Goal: Information Seeking & Learning: Find specific page/section

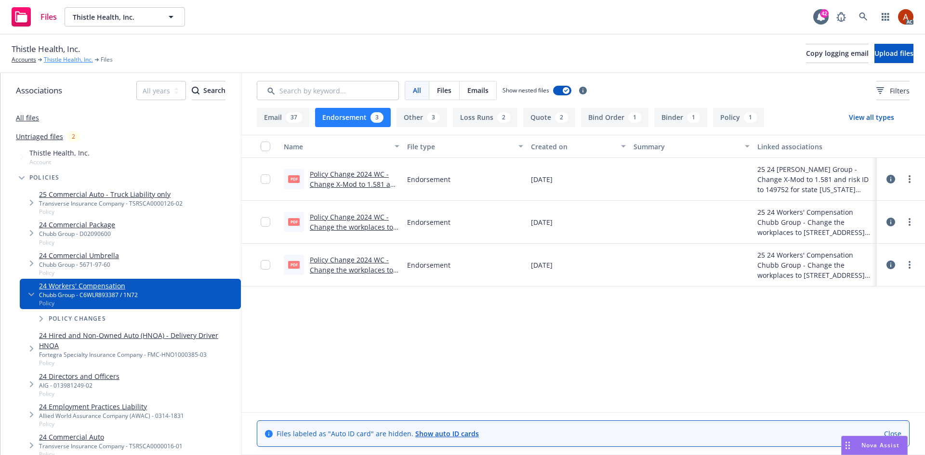
click at [73, 61] on link "Thistle Health, Inc." at bounding box center [68, 59] width 49 height 9
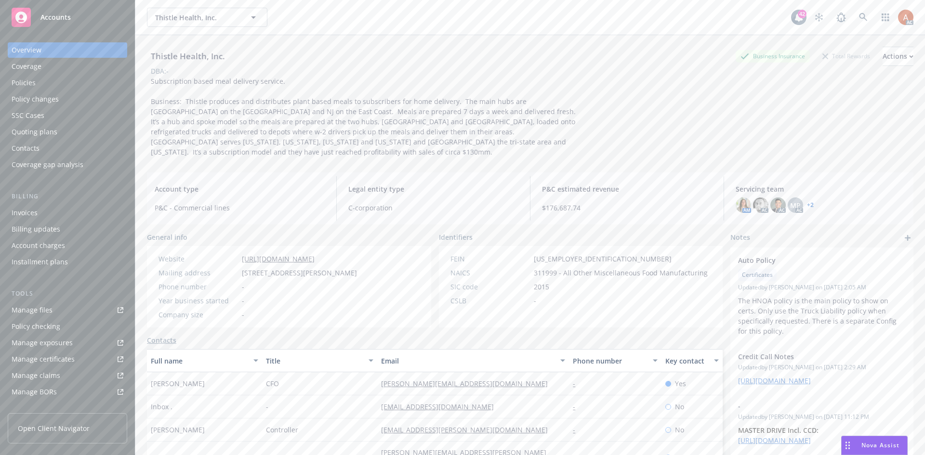
click at [28, 82] on div "Policies" at bounding box center [24, 82] width 24 height 15
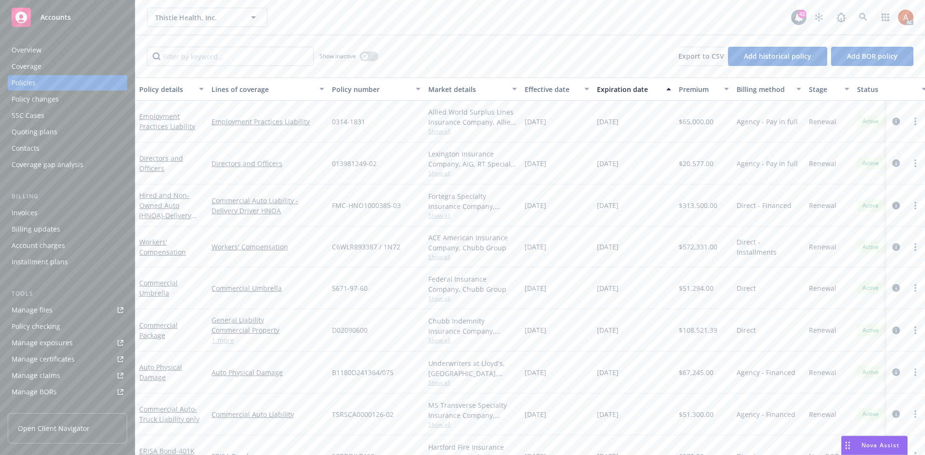
scroll to position [29, 0]
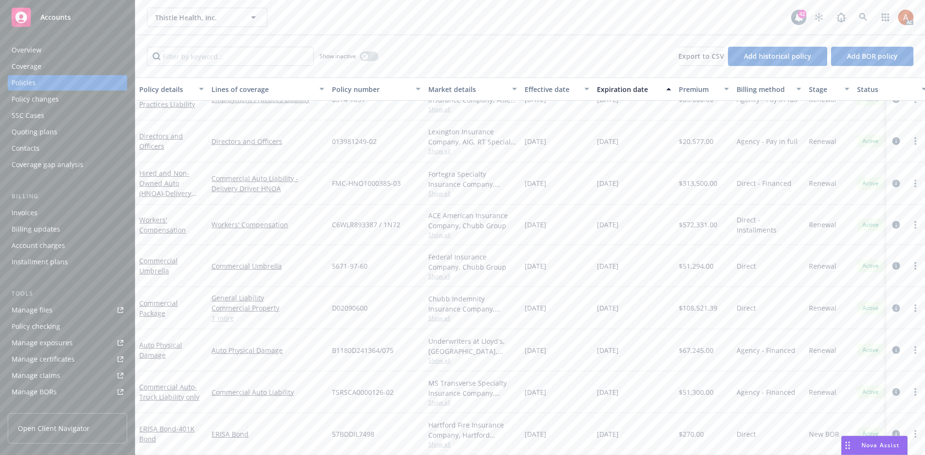
click at [32, 51] on div "Overview" at bounding box center [27, 49] width 30 height 15
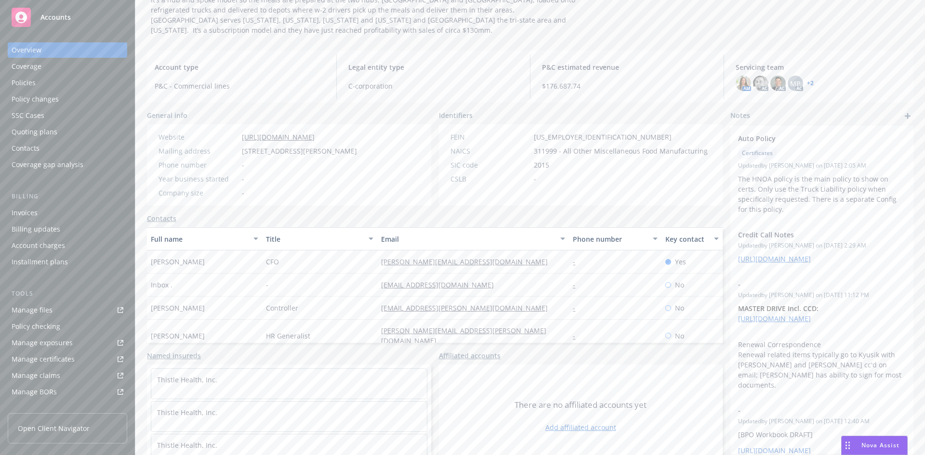
scroll to position [123, 0]
drag, startPoint x: 147, startPoint y: 249, endPoint x: 207, endPoint y: 249, distance: 59.2
click at [207, 249] on div "[PERSON_NAME]" at bounding box center [204, 260] width 115 height 23
copy span "[PERSON_NAME]"
click at [343, 255] on div "CFO" at bounding box center [319, 260] width 115 height 23
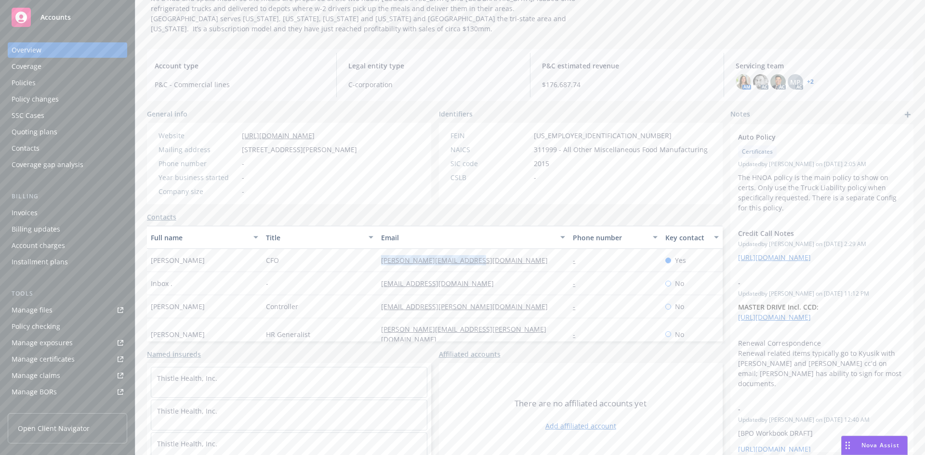
drag, startPoint x: 365, startPoint y: 247, endPoint x: 499, endPoint y: 247, distance: 134.3
click at [499, 249] on div "[PERSON_NAME] CFO [PERSON_NAME][EMAIL_ADDRESS][DOMAIN_NAME] - Yes" at bounding box center [434, 260] width 575 height 23
copy div "[PERSON_NAME][EMAIL_ADDRESS][DOMAIN_NAME]"
click at [534, 258] on div "[PERSON_NAME][EMAIL_ADDRESS][DOMAIN_NAME]" at bounding box center [473, 260] width 192 height 23
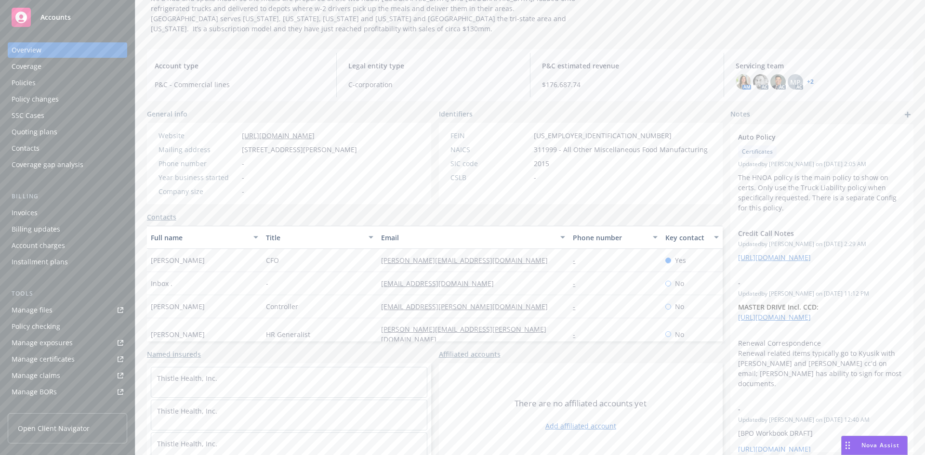
click at [25, 79] on div "Policies" at bounding box center [24, 82] width 24 height 15
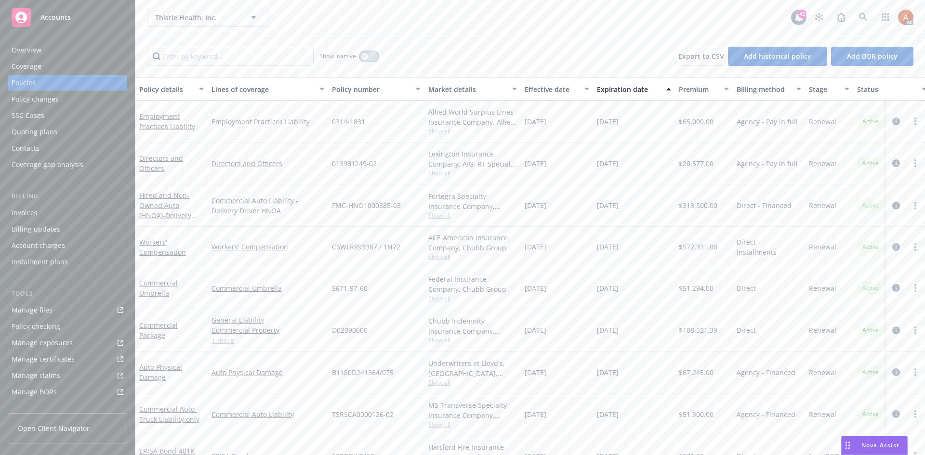
click at [364, 53] on div "button" at bounding box center [364, 56] width 7 height 7
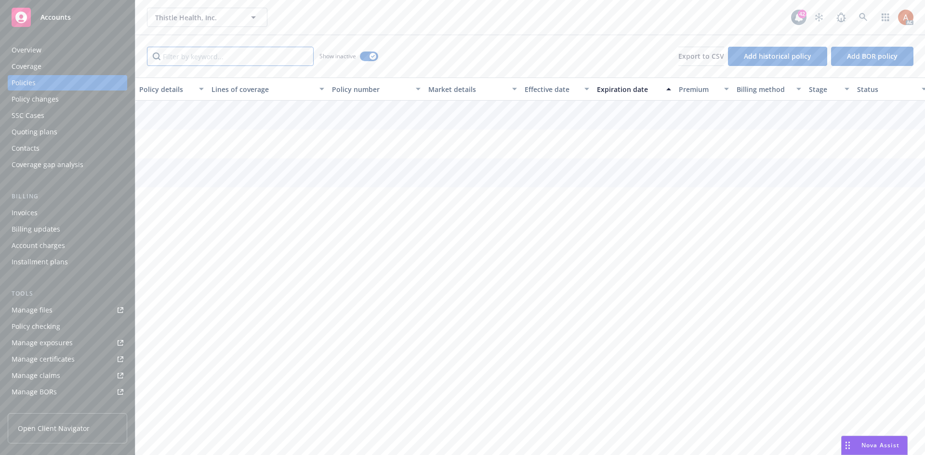
click at [231, 59] on input "Filter by keyword..." at bounding box center [230, 56] width 167 height 19
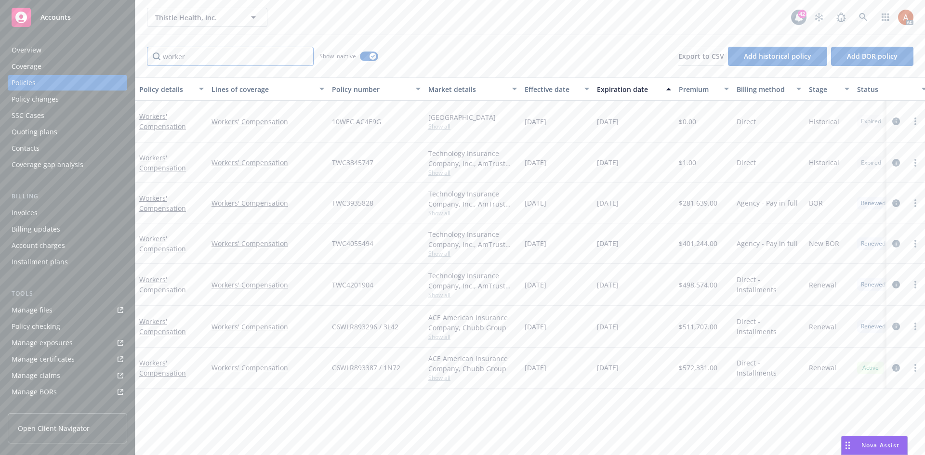
type input "worker"
click at [550, 91] on div "Effective date" at bounding box center [551, 89] width 54 height 10
drag, startPoint x: 541, startPoint y: 121, endPoint x: 717, endPoint y: 121, distance: 176.2
click at [717, 121] on div "Workers' Compensation Workers' Compensation C6WLR893387 / 1N72 ACE American Ins…" at bounding box center [599, 121] width 929 height 40
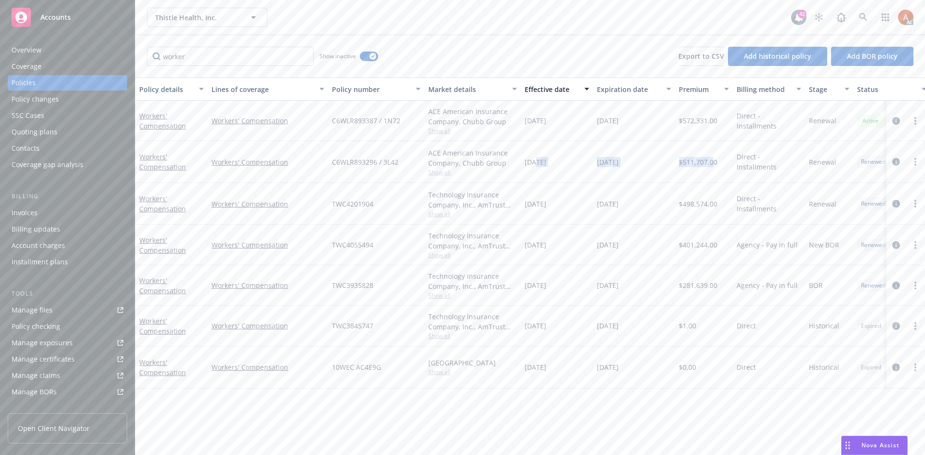
drag, startPoint x: 536, startPoint y: 164, endPoint x: 678, endPoint y: 177, distance: 143.1
click at [716, 163] on div "Workers' Compensation Workers' Compensation C6WLR893296 / 3L42 ACE American Ins…" at bounding box center [599, 162] width 929 height 42
drag, startPoint x: 535, startPoint y: 203, endPoint x: 719, endPoint y: 203, distance: 183.5
click at [719, 203] on div "Workers' Compensation Workers' Compensation TWC4201904 Technology Insurance Com…" at bounding box center [599, 204] width 929 height 42
drag, startPoint x: 527, startPoint y: 248, endPoint x: 715, endPoint y: 244, distance: 187.3
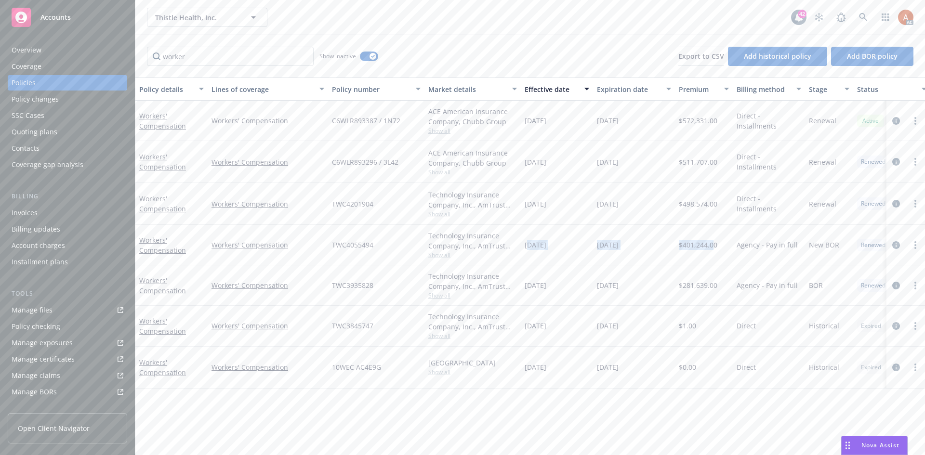
click at [715, 244] on div "Workers' Compensation Workers' Compensation TWC4055494 Technology Insurance Com…" at bounding box center [599, 245] width 929 height 40
drag, startPoint x: 531, startPoint y: 288, endPoint x: 711, endPoint y: 286, distance: 180.1
click at [711, 286] on div "Workers' Compensation Workers' Compensation TWC3935828 Technology Insurance Com…" at bounding box center [599, 285] width 929 height 40
drag, startPoint x: 366, startPoint y: 59, endPoint x: 358, endPoint y: 60, distance: 7.8
click at [366, 59] on button "button" at bounding box center [369, 57] width 18 height 10
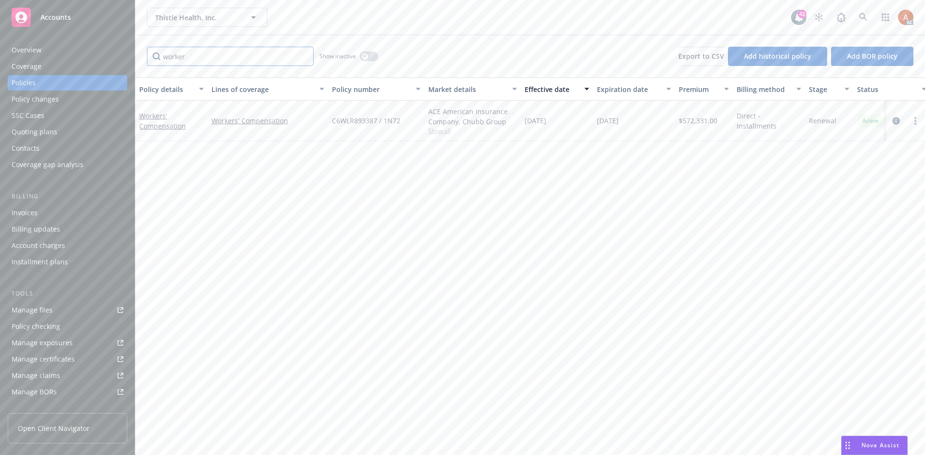
click at [303, 55] on input "worker" at bounding box center [230, 56] width 167 height 19
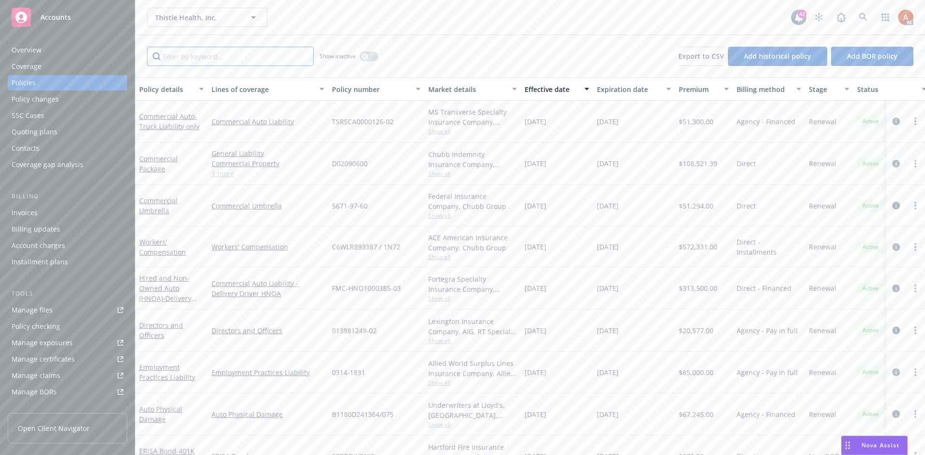
click at [244, 64] on input "Filter by keyword..." at bounding box center [230, 56] width 167 height 19
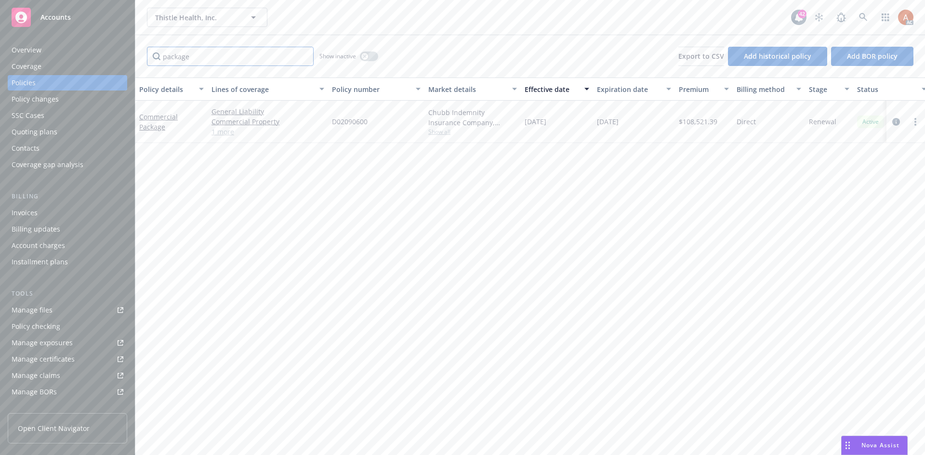
type input "package"
click at [221, 131] on link "1 more" at bounding box center [267, 132] width 113 height 10
drag, startPoint x: 329, startPoint y: 125, endPoint x: 387, endPoint y: 126, distance: 57.3
click at [385, 125] on div "D02090600" at bounding box center [376, 127] width 96 height 52
click at [417, 185] on div "Policy details Lines of coverage Policy number Market details Effective date Ex…" at bounding box center [529, 267] width 789 height 378
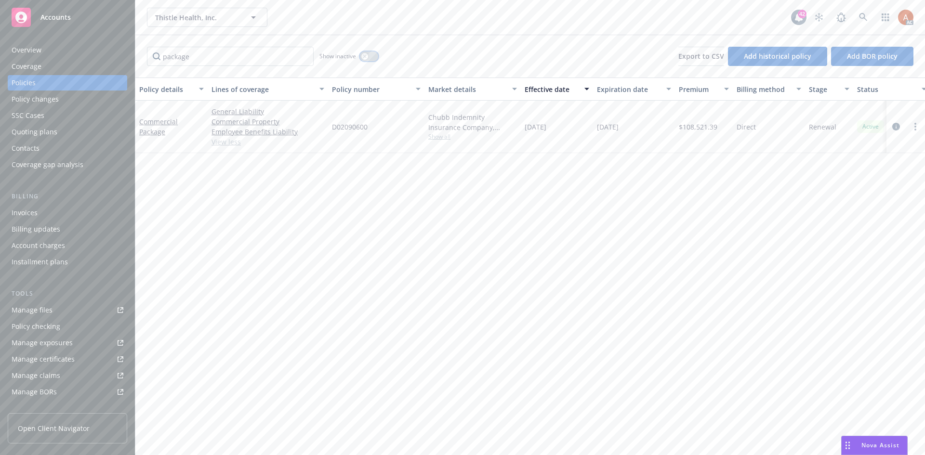
click at [370, 54] on button "button" at bounding box center [369, 57] width 18 height 10
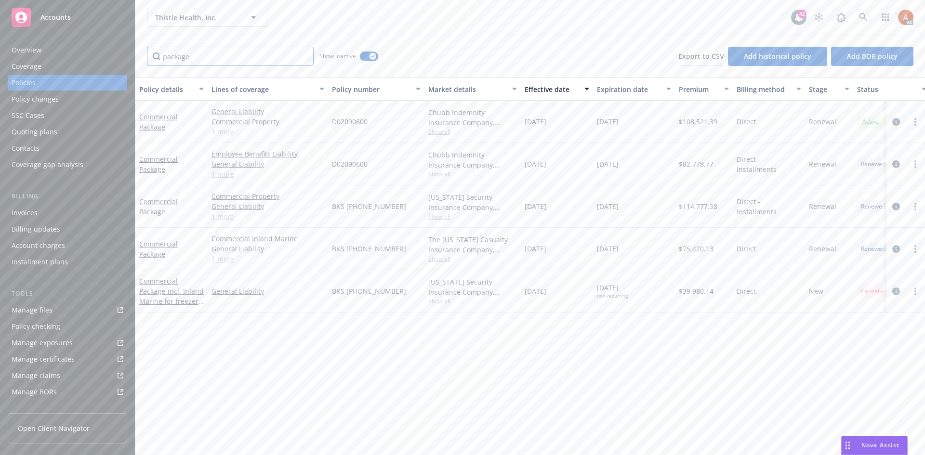
click at [303, 54] on input "package" at bounding box center [230, 56] width 167 height 19
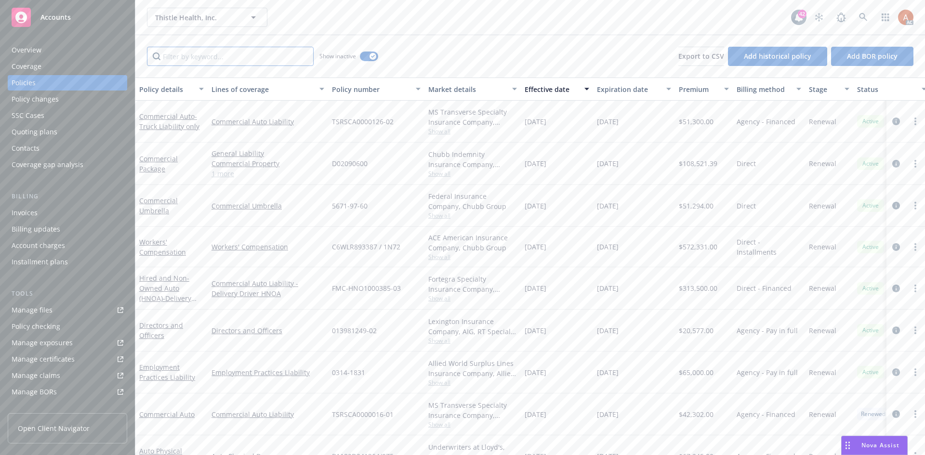
click at [242, 61] on input "Filter by keyword..." at bounding box center [230, 56] width 167 height 19
type input "gener"
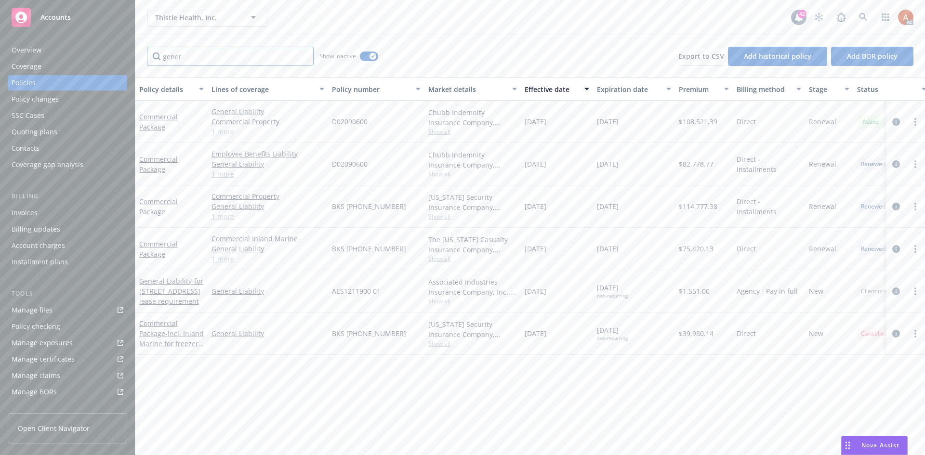
drag, startPoint x: 205, startPoint y: 58, endPoint x: 122, endPoint y: 53, distance: 83.0
click at [123, 53] on div "Accounts Overview Coverage Policies Policy changes SSC Cases Quoting plans Cont…" at bounding box center [462, 227] width 925 height 455
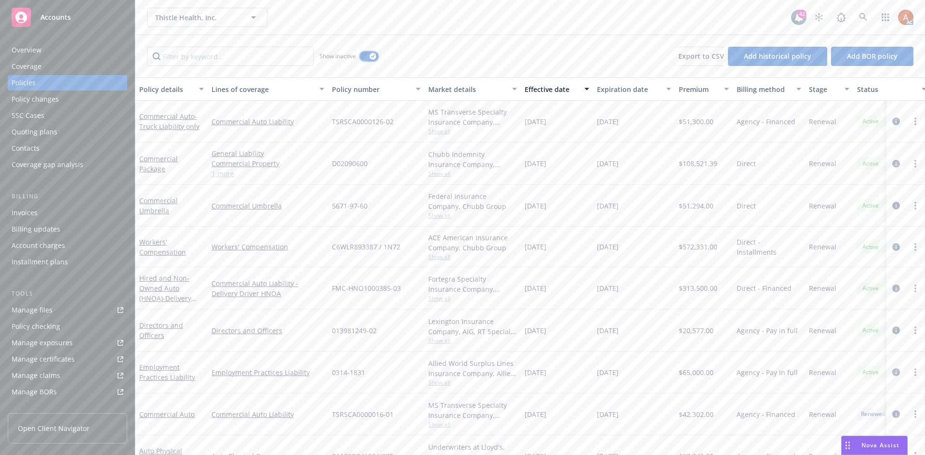
click at [372, 52] on button "button" at bounding box center [369, 57] width 18 height 10
click at [256, 62] on input "Filter by keyword..." at bounding box center [230, 56] width 167 height 19
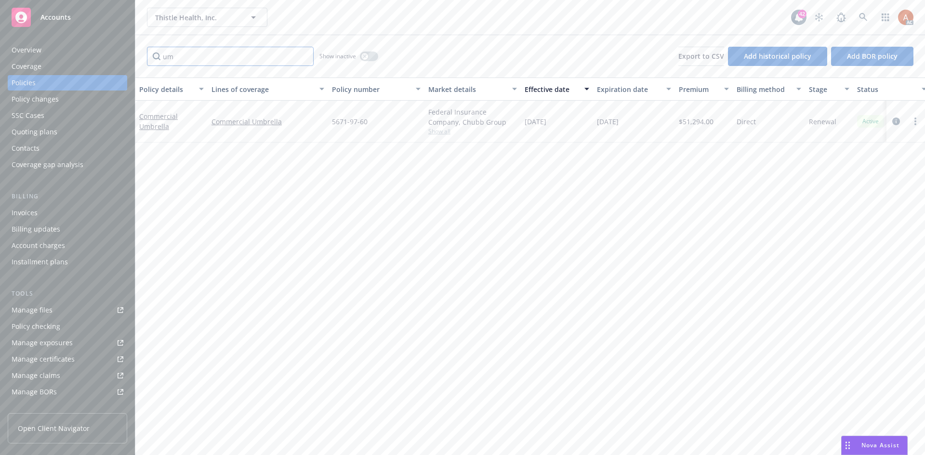
type input "um"
click at [444, 132] on span "Show all" at bounding box center [472, 131] width 89 height 8
click at [277, 197] on div "Policy details Lines of coverage Policy number Market details Effective date Ex…" at bounding box center [529, 267] width 789 height 378
click at [442, 135] on span "Show all" at bounding box center [472, 131] width 89 height 8
click at [618, 182] on div "Policy details Lines of coverage Policy number Market details Effective date Ex…" at bounding box center [529, 267] width 789 height 378
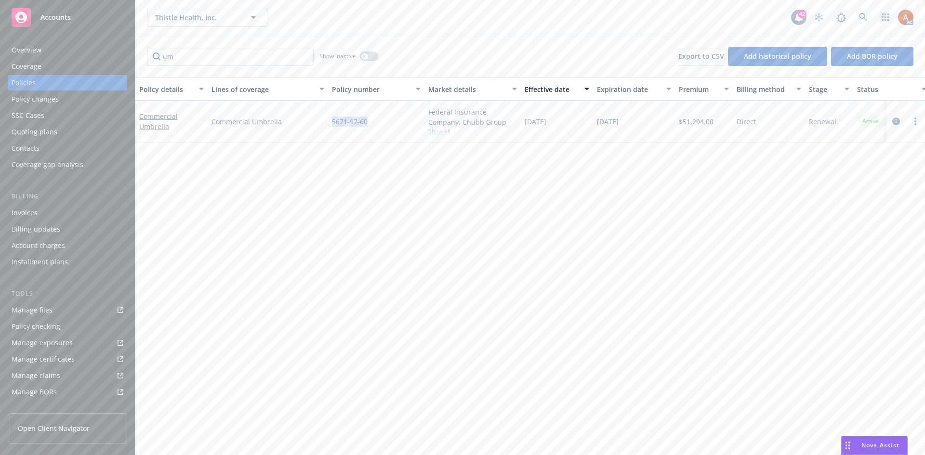
drag, startPoint x: 331, startPoint y: 122, endPoint x: 381, endPoint y: 127, distance: 50.8
click at [381, 127] on div "5671-97-60" at bounding box center [376, 122] width 96 height 42
click at [342, 195] on div "Policy details Lines of coverage Policy number Market details Effective date Ex…" at bounding box center [529, 267] width 789 height 378
click at [304, 57] on input "um" at bounding box center [230, 56] width 167 height 19
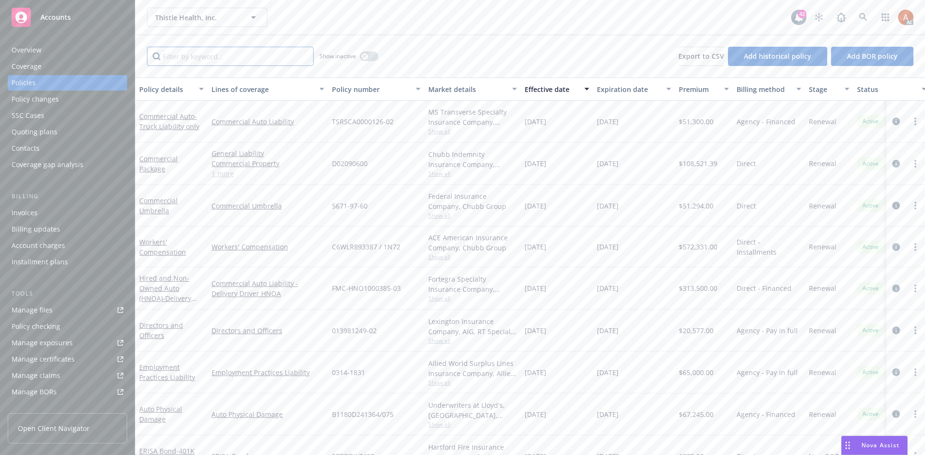
scroll to position [29, 0]
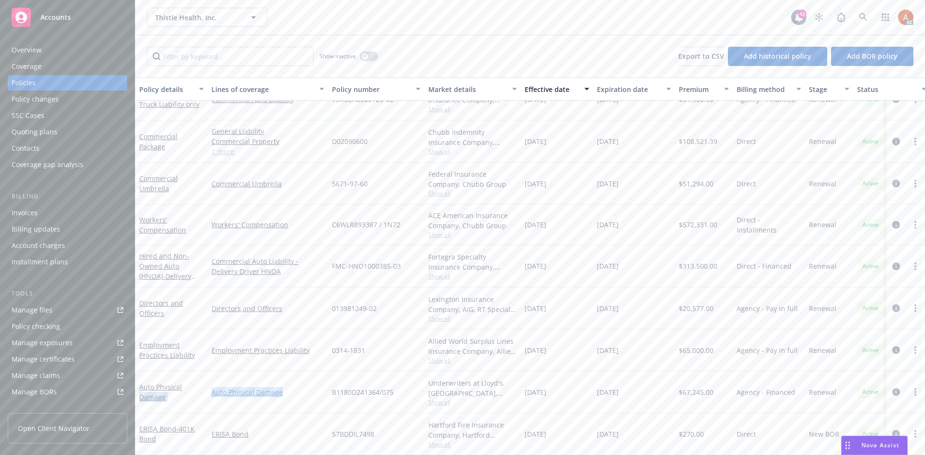
drag, startPoint x: 208, startPoint y: 381, endPoint x: 299, endPoint y: 383, distance: 90.6
click at [299, 383] on div "Auto Physical Damage Auto Physical Damage B1180D241364/075 Underwriters at Lloy…" at bounding box center [599, 392] width 929 height 42
click at [298, 403] on div "Auto Physical Damage" at bounding box center [268, 392] width 120 height 42
drag, startPoint x: 140, startPoint y: 367, endPoint x: 170, endPoint y: 392, distance: 39.3
click at [170, 392] on div "Auto Physical Damage" at bounding box center [171, 392] width 72 height 42
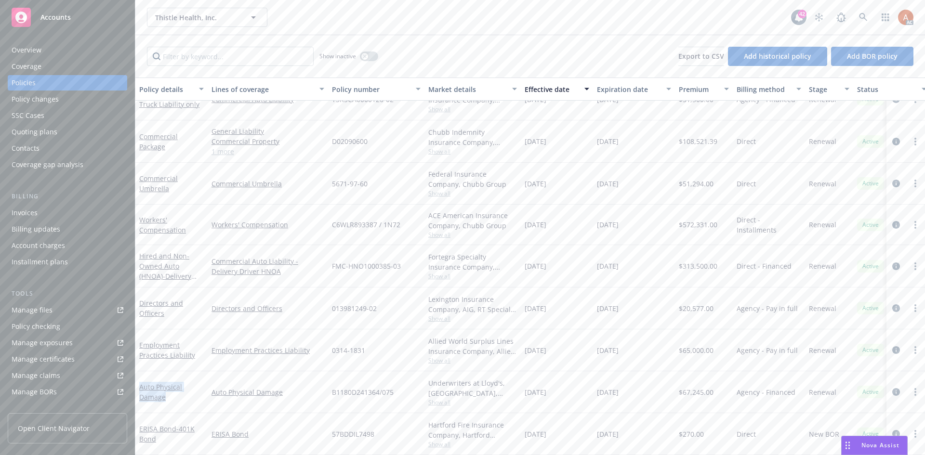
copy link "Auto Physical Damage"
click at [29, 51] on div "Overview" at bounding box center [27, 49] width 30 height 15
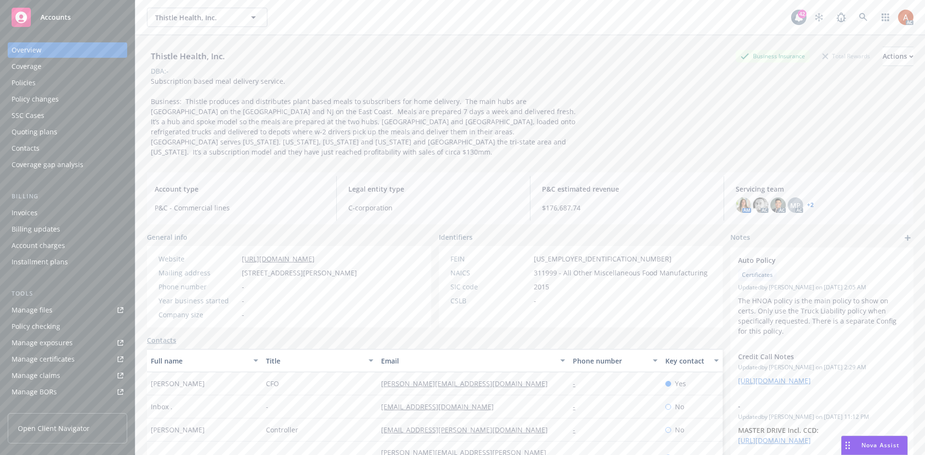
click at [25, 80] on div "Policies" at bounding box center [24, 82] width 24 height 15
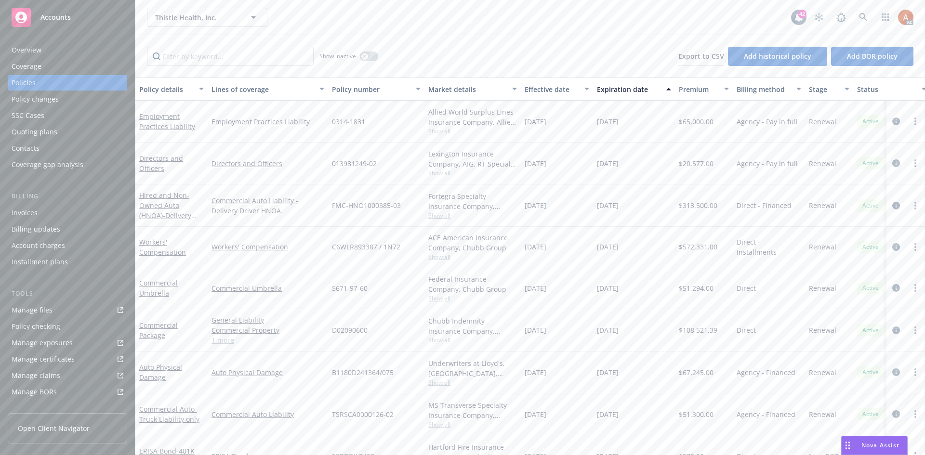
click at [228, 346] on div "General Liability Commercial Property Employee Benefits Liability 1 more" at bounding box center [268, 330] width 120 height 42
click at [226, 342] on link "1 more" at bounding box center [267, 340] width 113 height 10
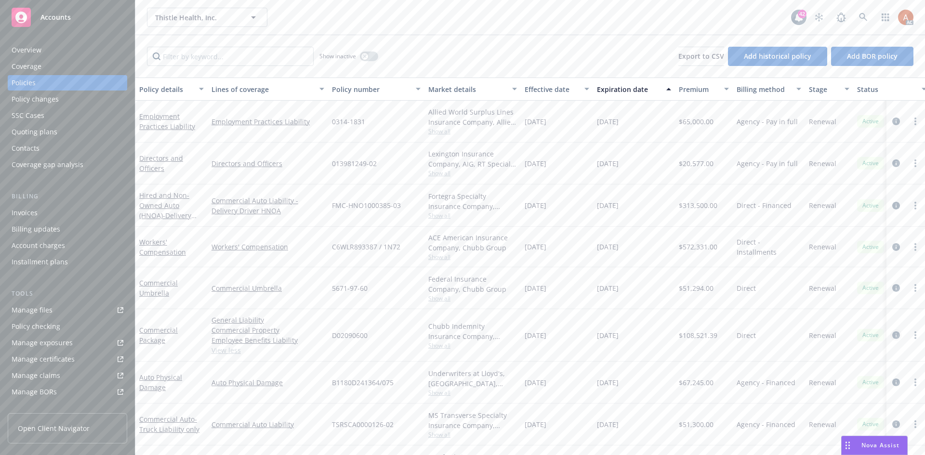
click at [892, 335] on icon "circleInformation" at bounding box center [896, 335] width 8 height 8
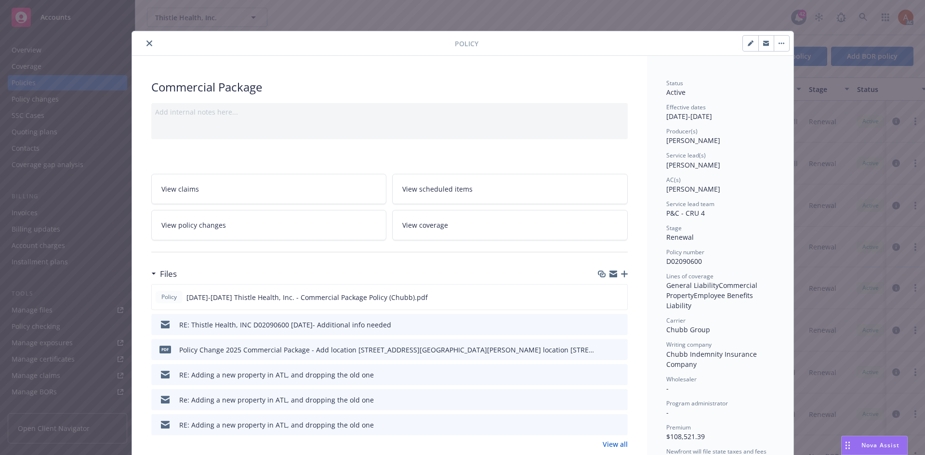
scroll to position [96, 0]
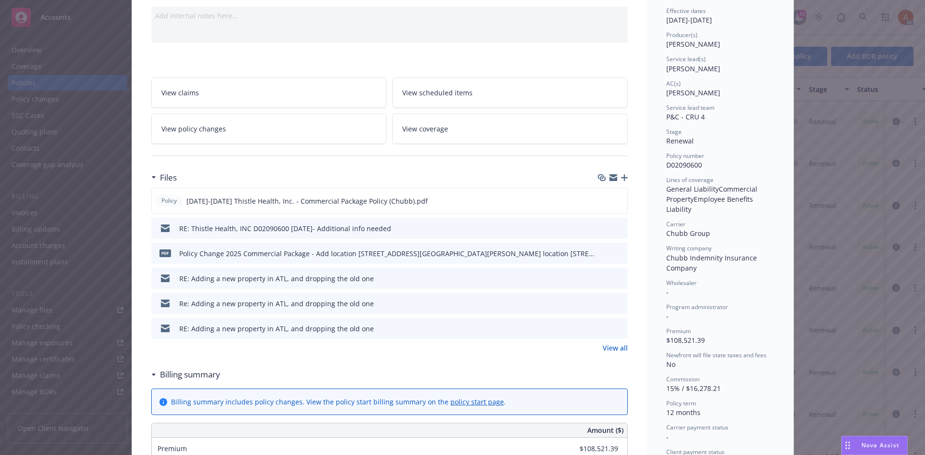
click at [608, 349] on link "View all" at bounding box center [614, 348] width 25 height 10
